Goal: Information Seeking & Learning: Learn about a topic

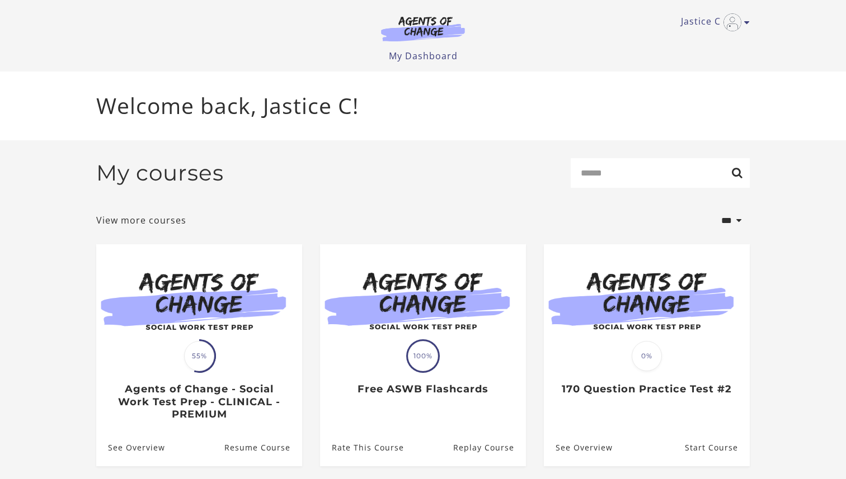
scroll to position [35, 0]
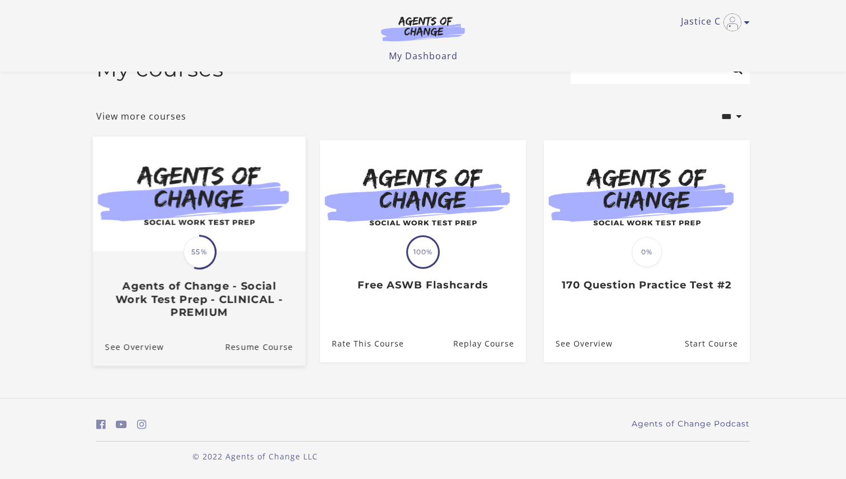
click at [215, 313] on h3 "Agents of Change - Social Work Test Prep - CLINICAL - PREMIUM" at bounding box center [199, 299] width 188 height 39
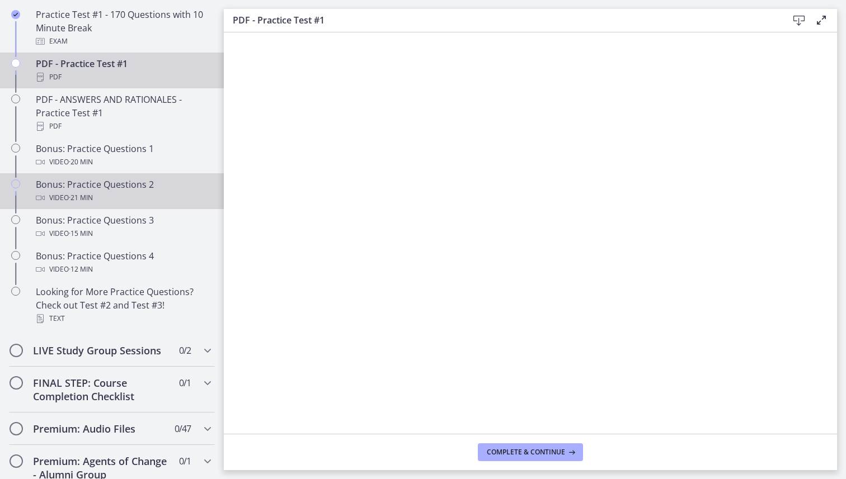
scroll to position [635, 0]
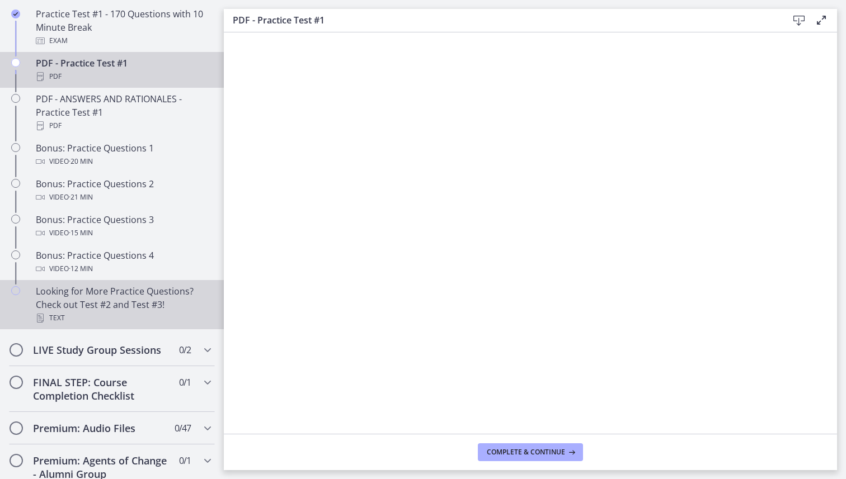
click at [125, 317] on div "Text" at bounding box center [123, 318] width 175 height 13
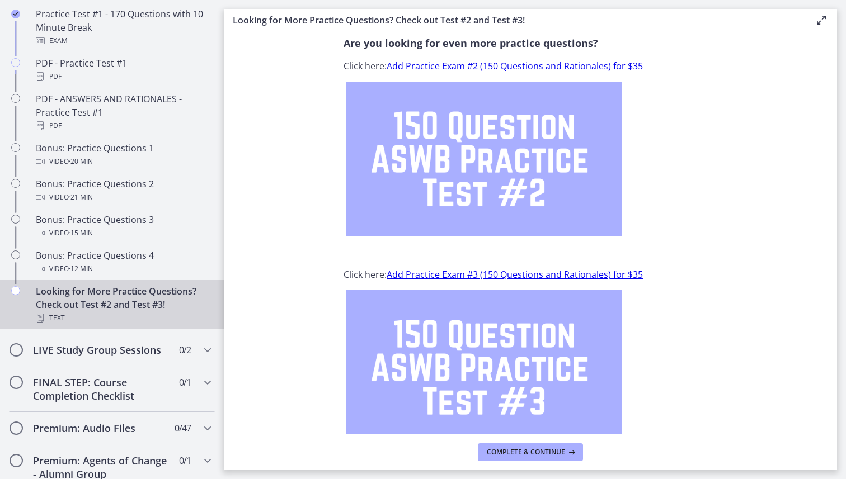
scroll to position [36, 0]
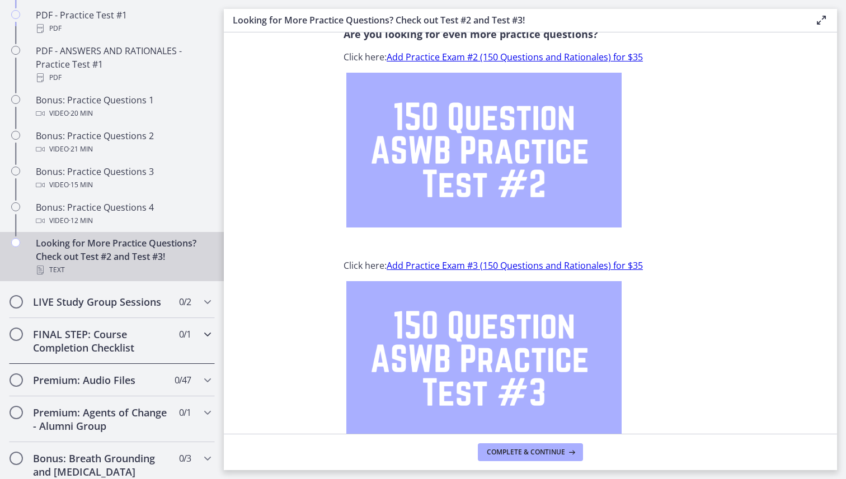
click at [179, 328] on span "0 / 1 Completed" at bounding box center [185, 334] width 12 height 13
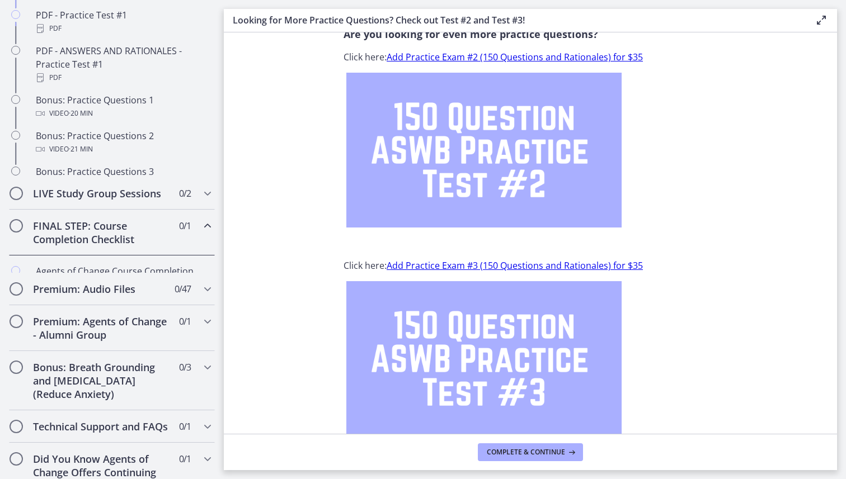
scroll to position [520, 0]
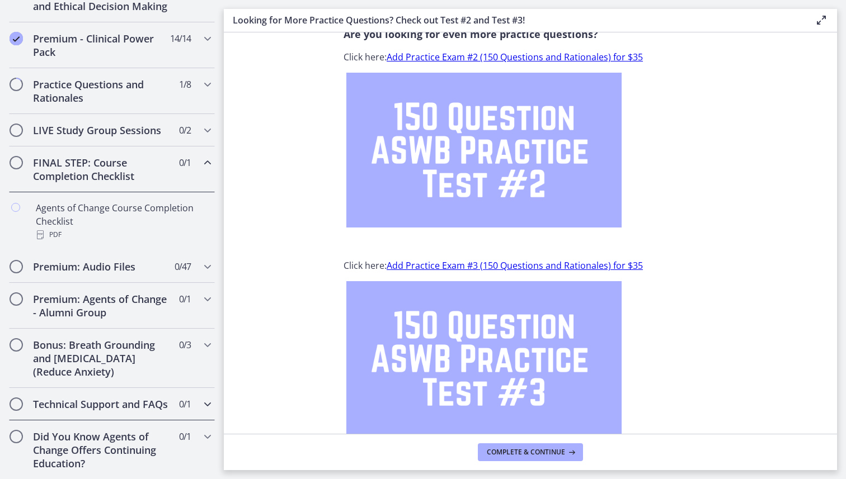
click at [155, 398] on h2 "Technical Support and FAQs" at bounding box center [101, 404] width 136 height 13
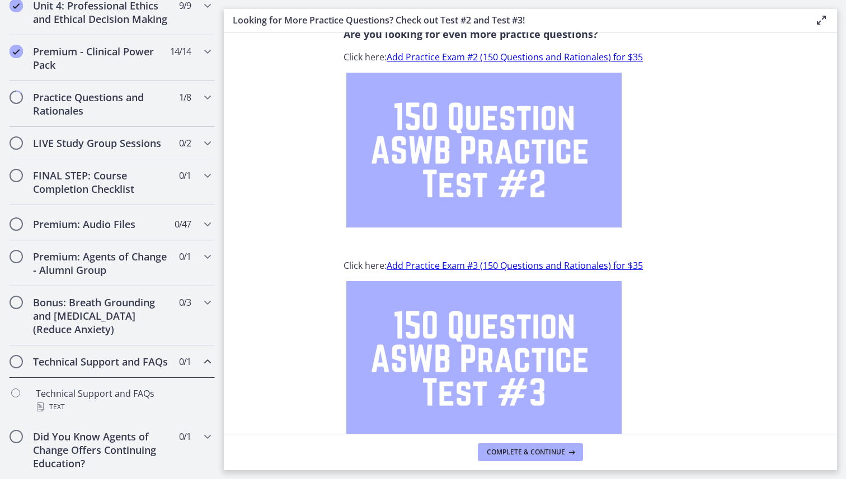
scroll to position [506, 0]
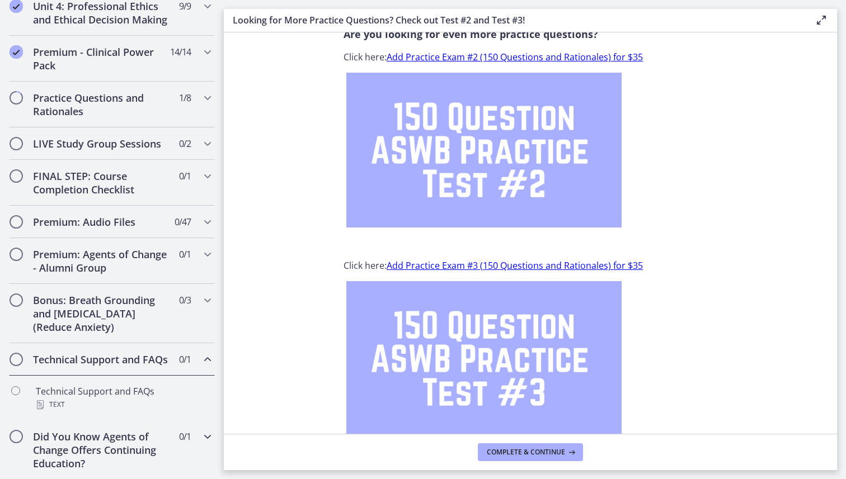
click at [171, 441] on div "Did You Know Agents of Change Offers Continuing Education? 0 / 1 Completed" at bounding box center [112, 450] width 206 height 59
